Goal: Obtain resource: Download file/media

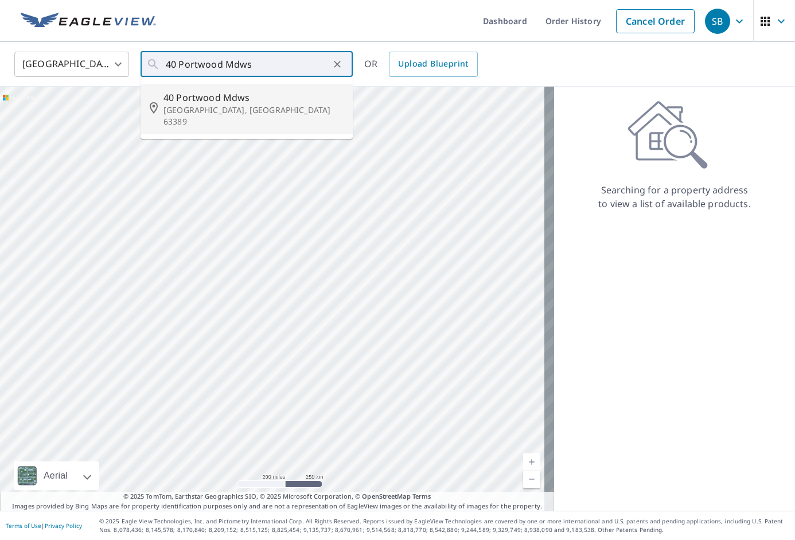
click at [259, 91] on span "40 Portwood Mdws" at bounding box center [254, 98] width 180 height 14
type input "[STREET_ADDRESS]"
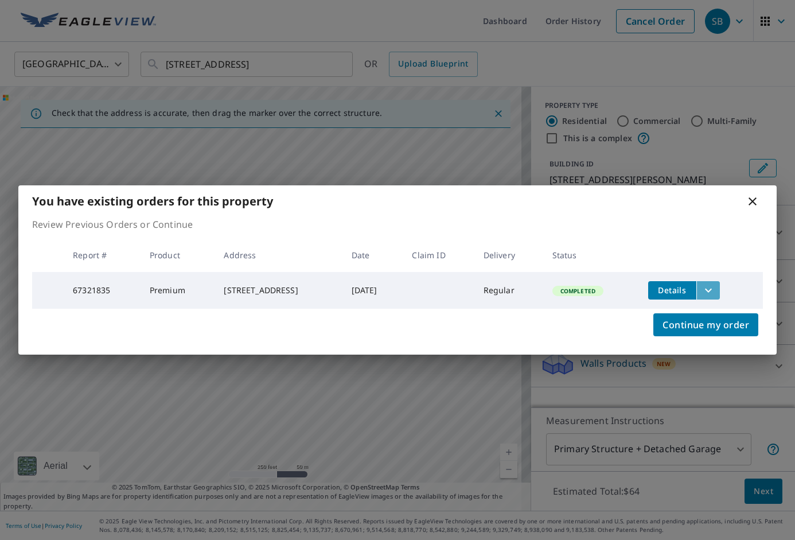
click at [716, 291] on icon "filesDropdownBtn-67321835" at bounding box center [709, 290] width 14 height 14
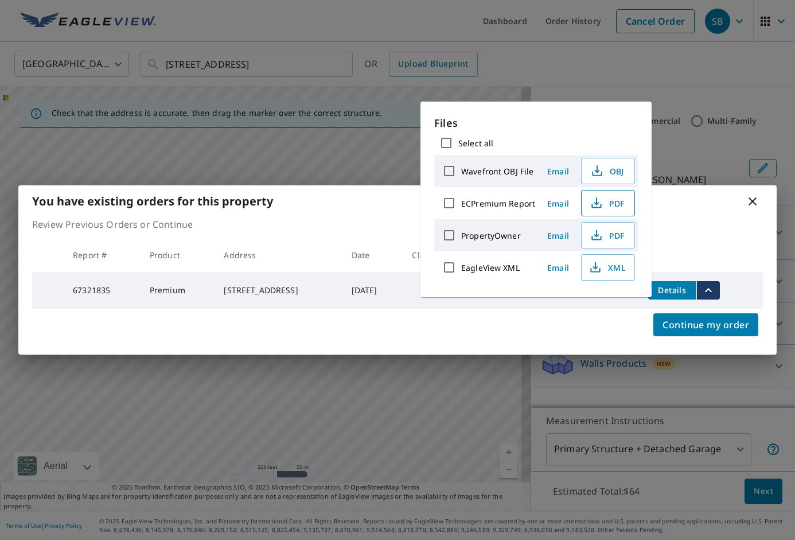
drag, startPoint x: 620, startPoint y: 204, endPoint x: 611, endPoint y: 203, distance: 9.8
click at [620, 204] on span "PDF" at bounding box center [607, 203] width 37 height 14
click at [609, 54] on div "You have existing orders for this property Review Previous Orders or Continue R…" at bounding box center [397, 270] width 795 height 540
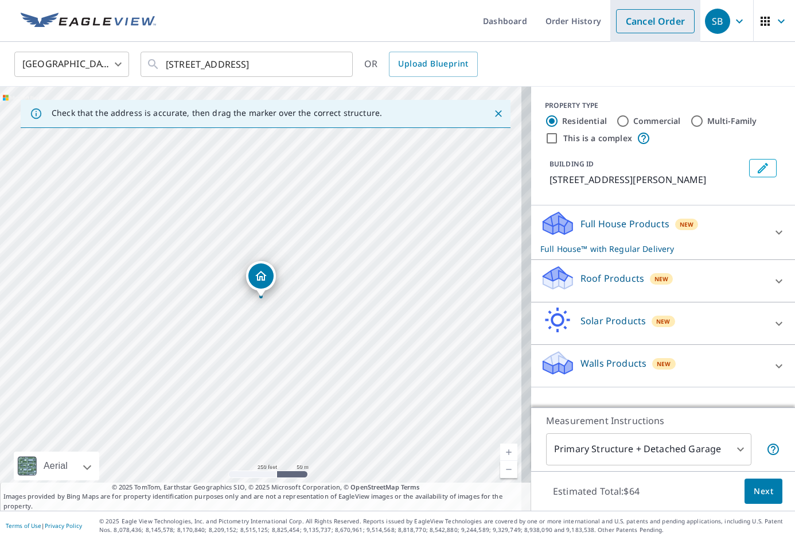
click at [647, 26] on link "Cancel Order" at bounding box center [655, 21] width 79 height 24
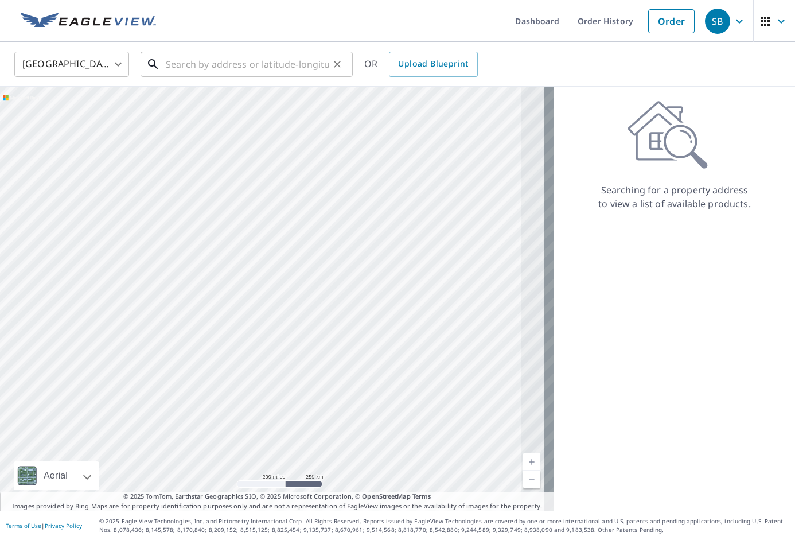
click at [239, 52] on input "text" at bounding box center [248, 64] width 164 height 32
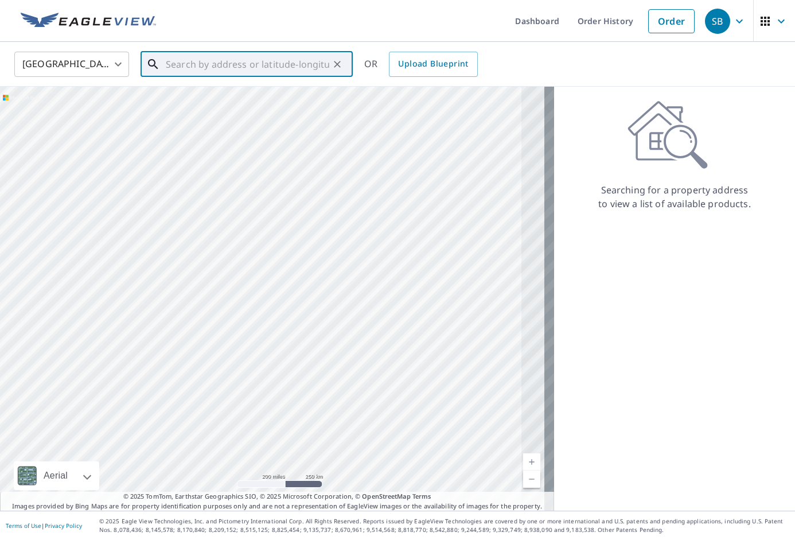
paste input "[STREET_ADDRESS]"
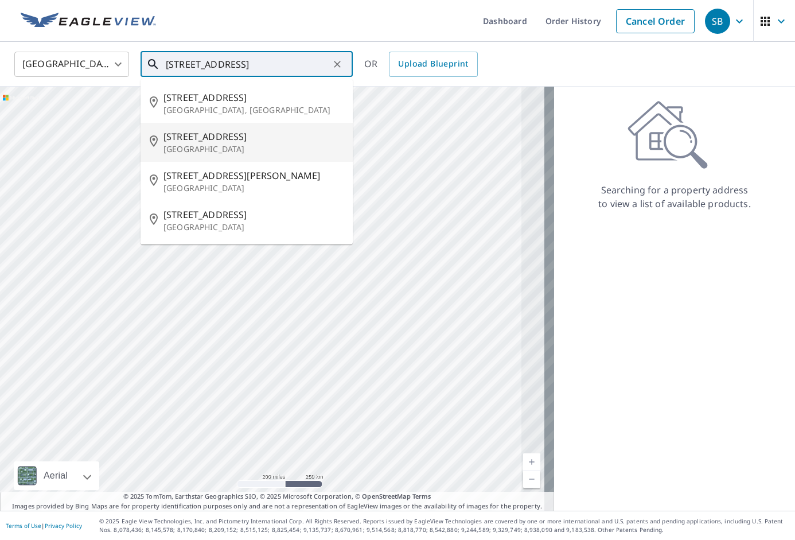
click at [262, 157] on li "[STREET_ADDRESS]" at bounding box center [247, 142] width 212 height 39
type input "[STREET_ADDRESS]"
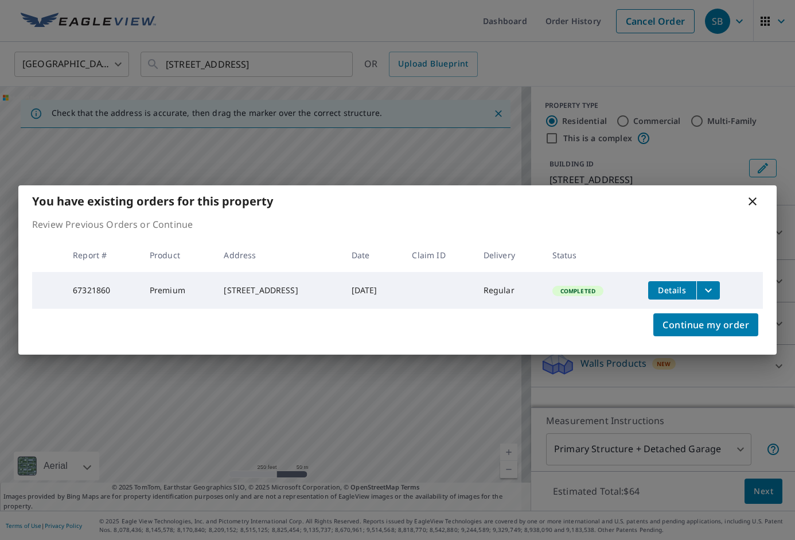
click at [720, 289] on button "filesDropdownBtn-67321860" at bounding box center [709, 290] width 24 height 18
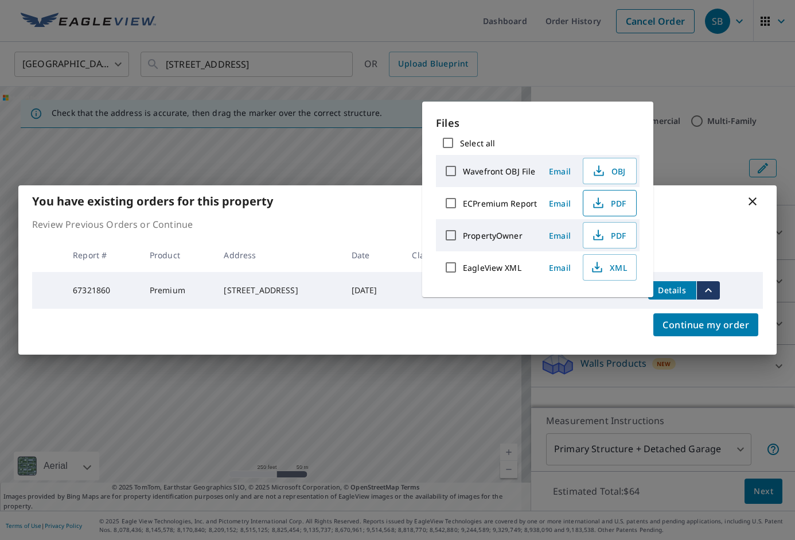
click at [611, 197] on span "PDF" at bounding box center [608, 203] width 37 height 14
click at [639, 45] on div "You have existing orders for this property Review Previous Orders or Continue R…" at bounding box center [397, 270] width 795 height 540
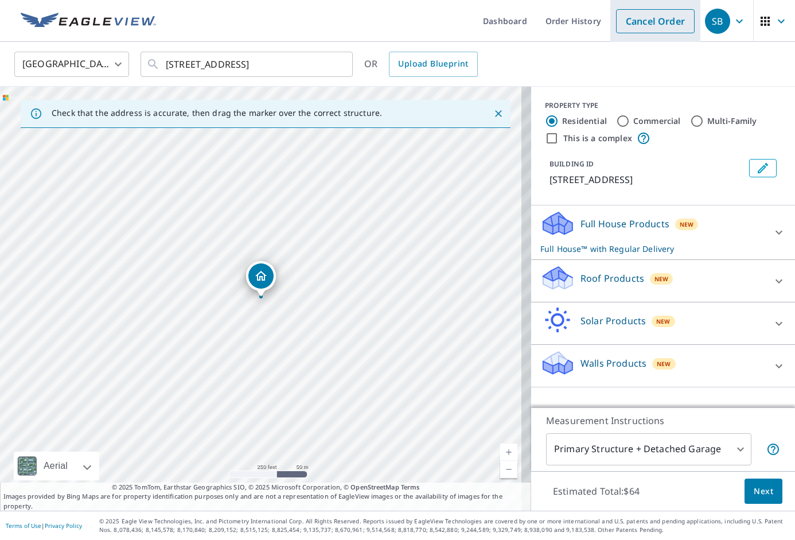
click at [648, 21] on link "Cancel Order" at bounding box center [655, 21] width 79 height 24
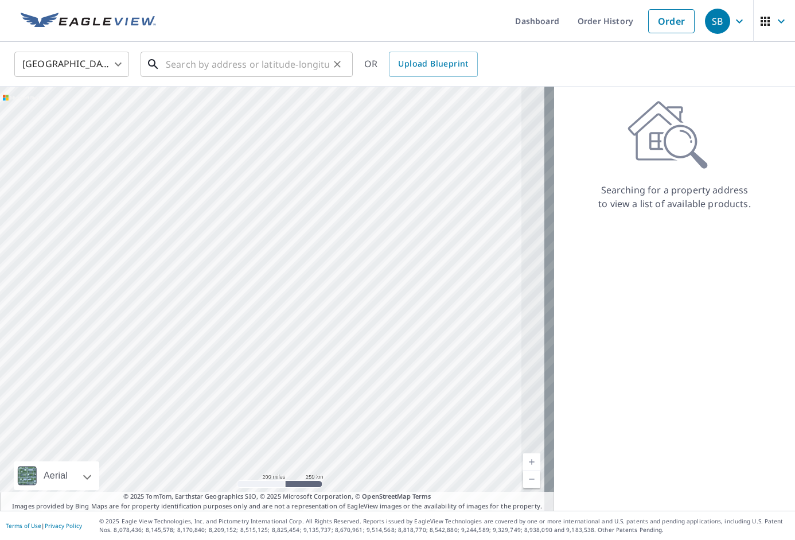
click at [256, 70] on input "text" at bounding box center [248, 64] width 164 height 32
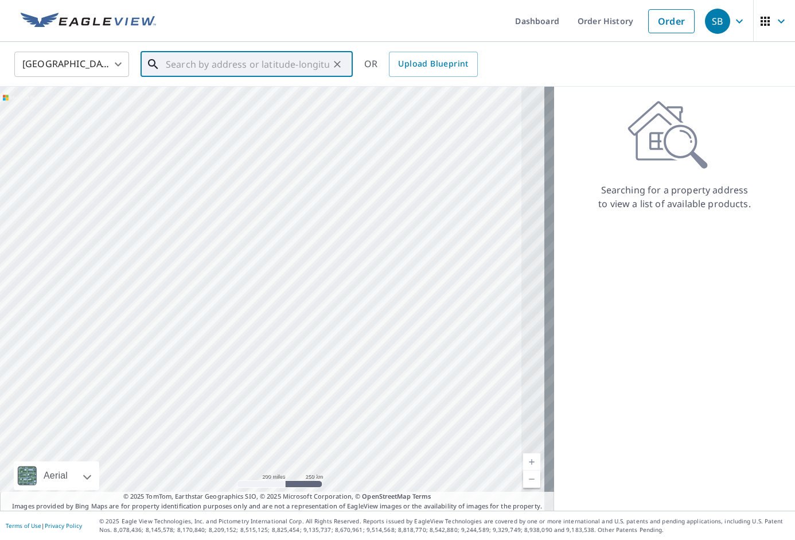
paste input "13 [GEOGRAPHIC_DATA]"
click at [239, 99] on span "13 [GEOGRAPHIC_DATA]" at bounding box center [254, 98] width 180 height 14
type input "[STREET_ADDRESS]"
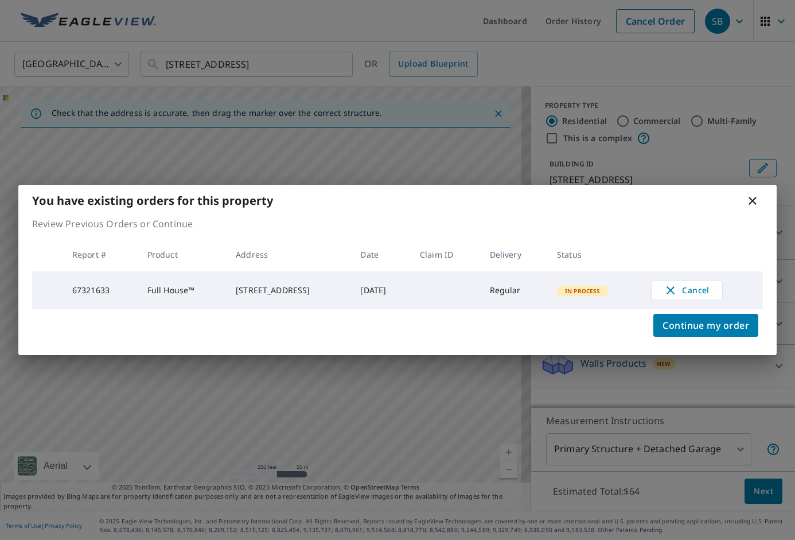
click at [335, 63] on div "You have existing orders for this property Review Previous Orders or Continue R…" at bounding box center [397, 270] width 795 height 540
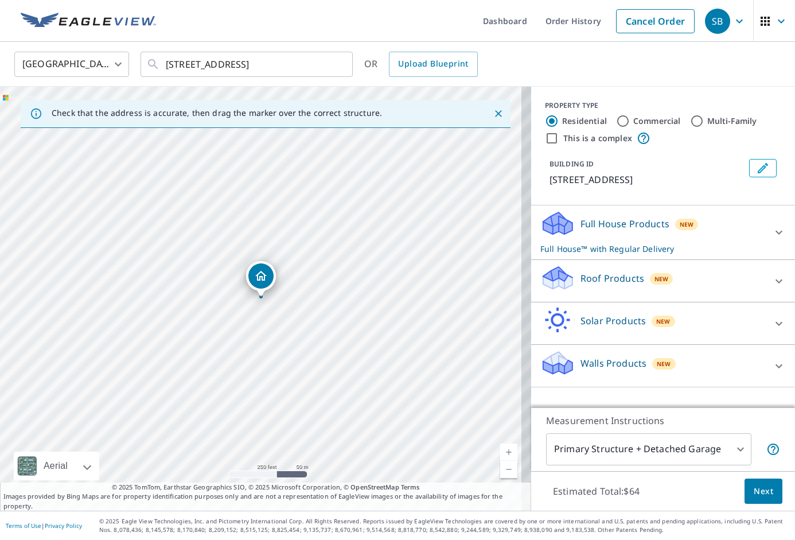
click at [335, 63] on icon "Clear" at bounding box center [337, 64] width 11 height 11
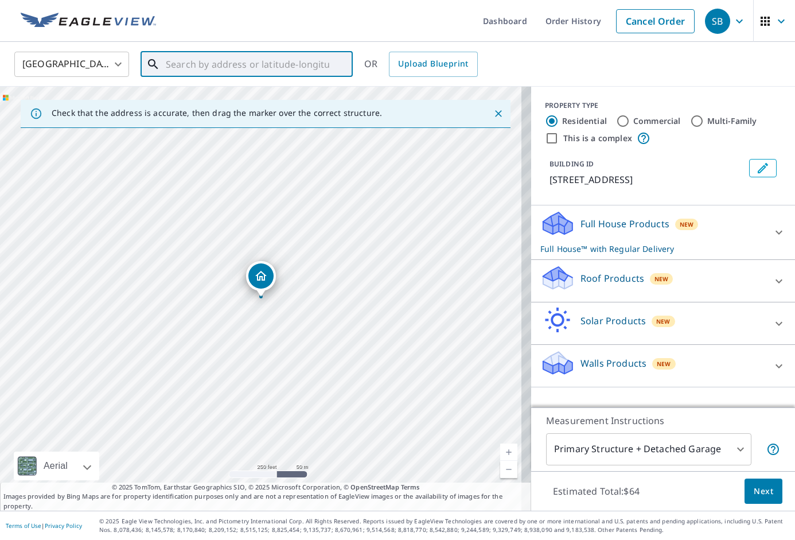
paste input "[STREET_ADDRESS]"
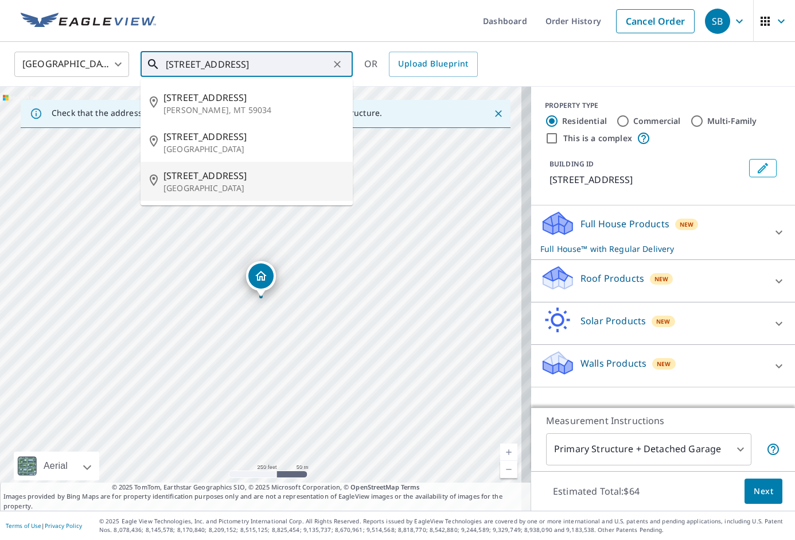
click at [277, 172] on span "[STREET_ADDRESS]" at bounding box center [254, 176] width 180 height 14
type input "[STREET_ADDRESS]"
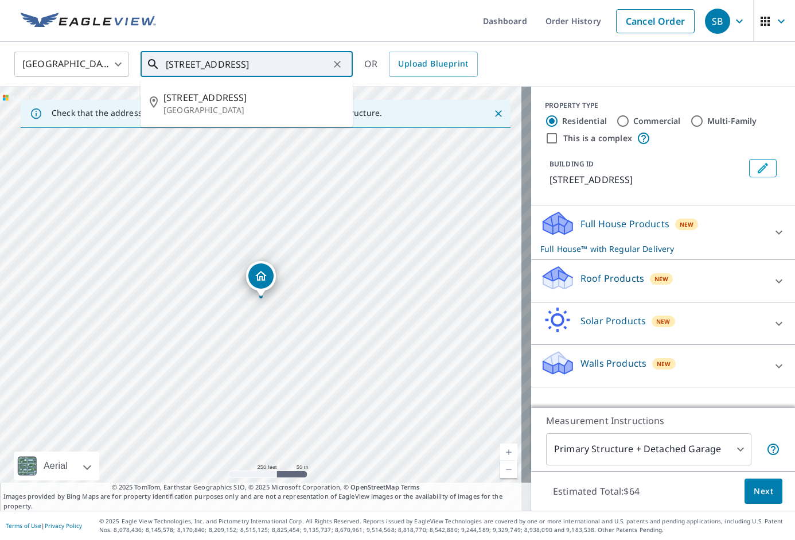
click at [192, 61] on input "[STREET_ADDRESS]" at bounding box center [248, 64] width 164 height 32
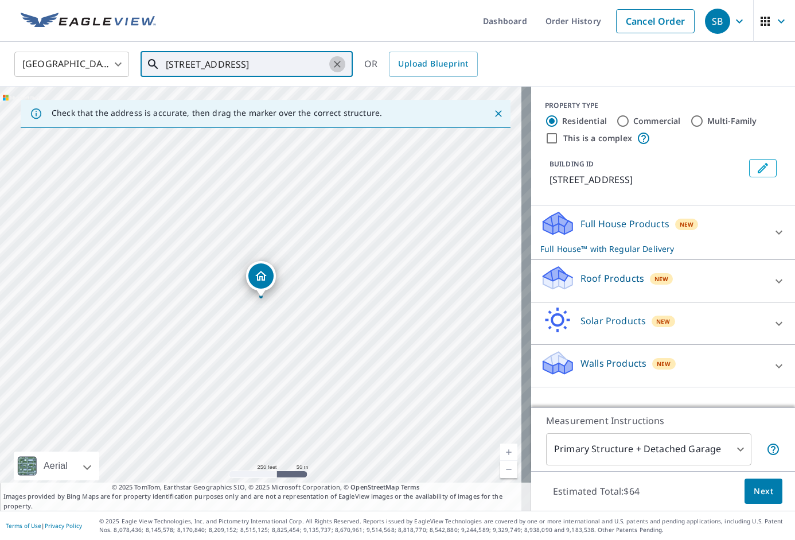
click at [338, 63] on icon "Clear" at bounding box center [337, 64] width 7 height 7
paste input "[STREET_ADDRESS]"
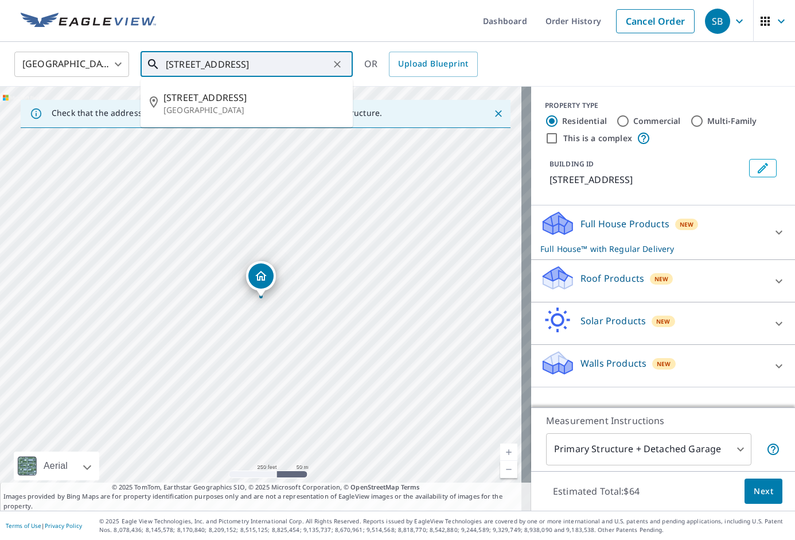
scroll to position [0, 50]
type input "[STREET_ADDRESS]"
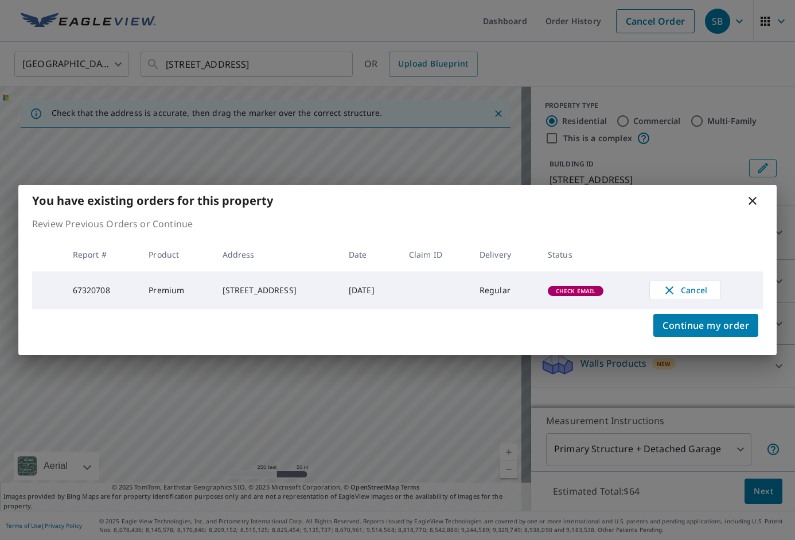
click at [748, 199] on icon at bounding box center [753, 201] width 14 height 14
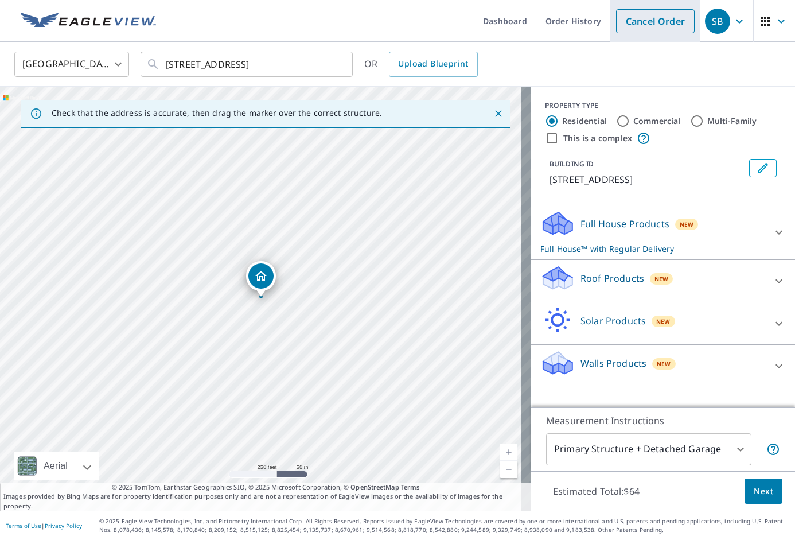
click at [650, 24] on link "Cancel Order" at bounding box center [655, 21] width 79 height 24
